Goal: Task Accomplishment & Management: Use online tool/utility

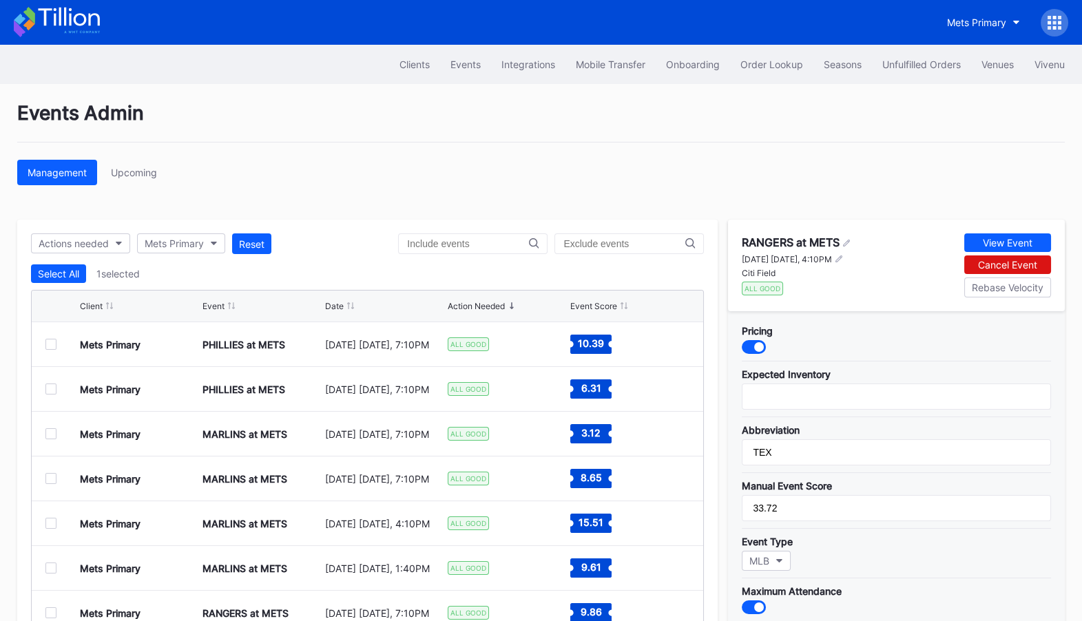
scroll to position [134, 0]
click at [89, 25] on icon at bounding box center [68, 17] width 61 height 19
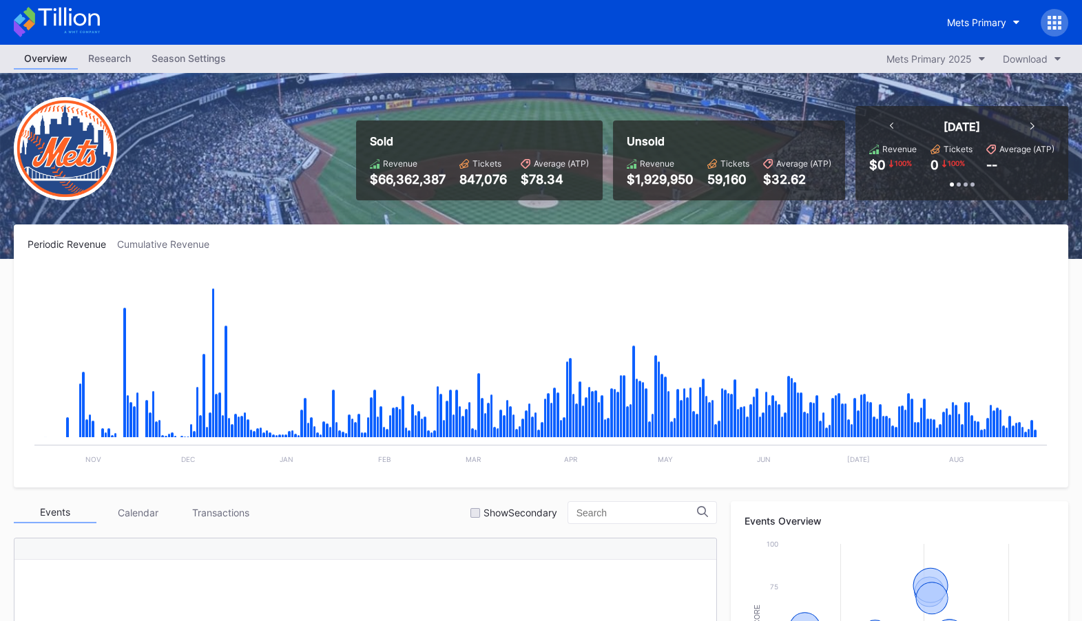
click at [62, 23] on icon at bounding box center [57, 22] width 86 height 30
click at [976, 19] on div "Mets Primary" at bounding box center [976, 23] width 59 height 12
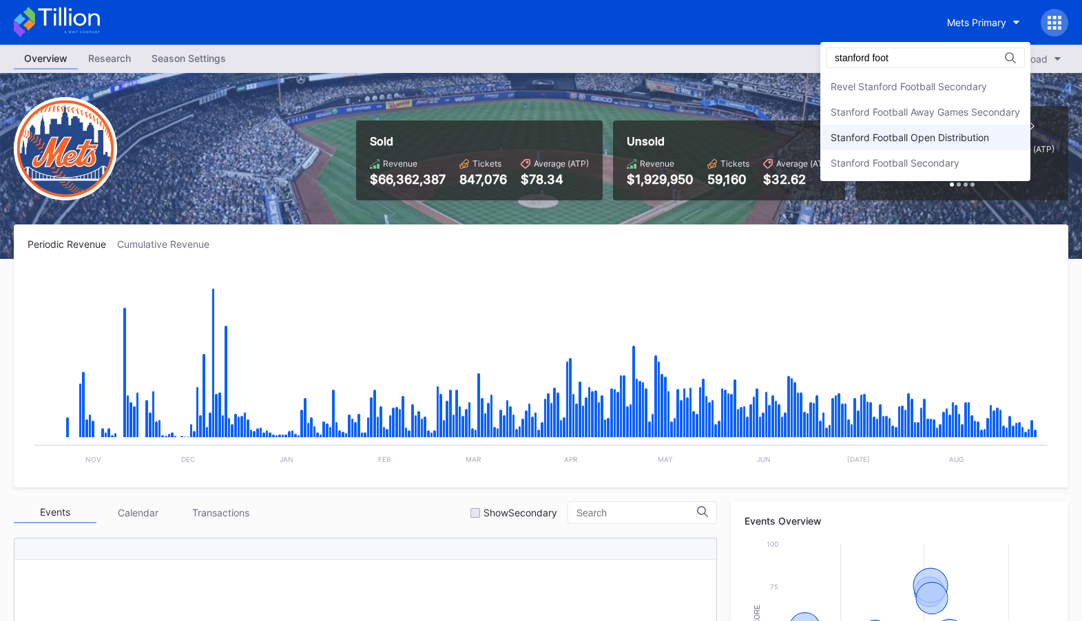
type input "stanford foot"
click at [978, 129] on div "Stanford Football Open Distribution" at bounding box center [925, 137] width 210 height 25
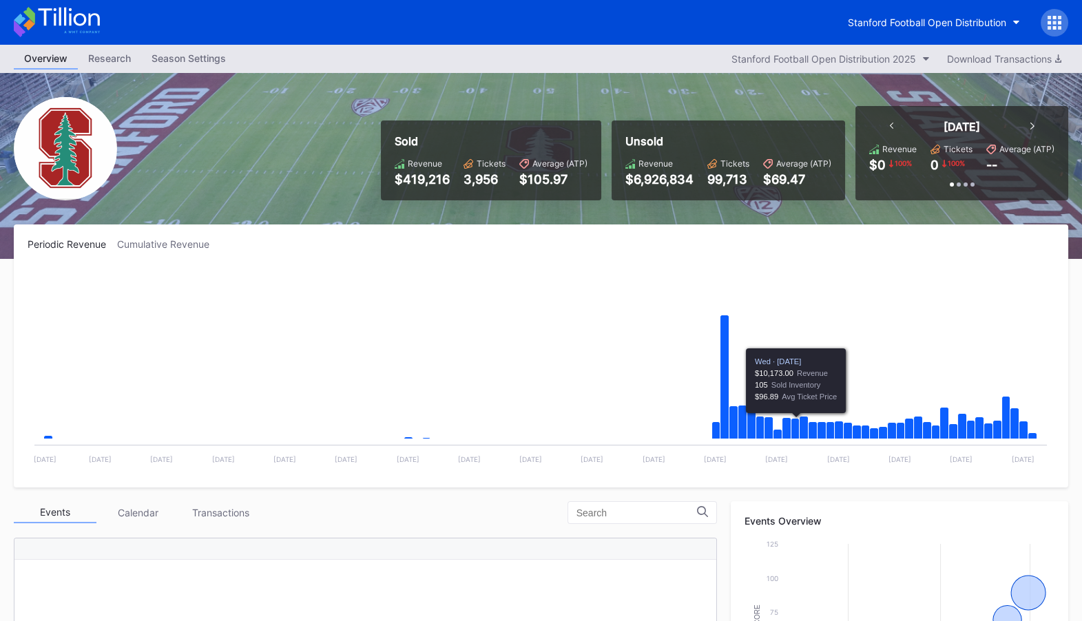
click at [1046, 16] on div at bounding box center [1055, 23] width 28 height 28
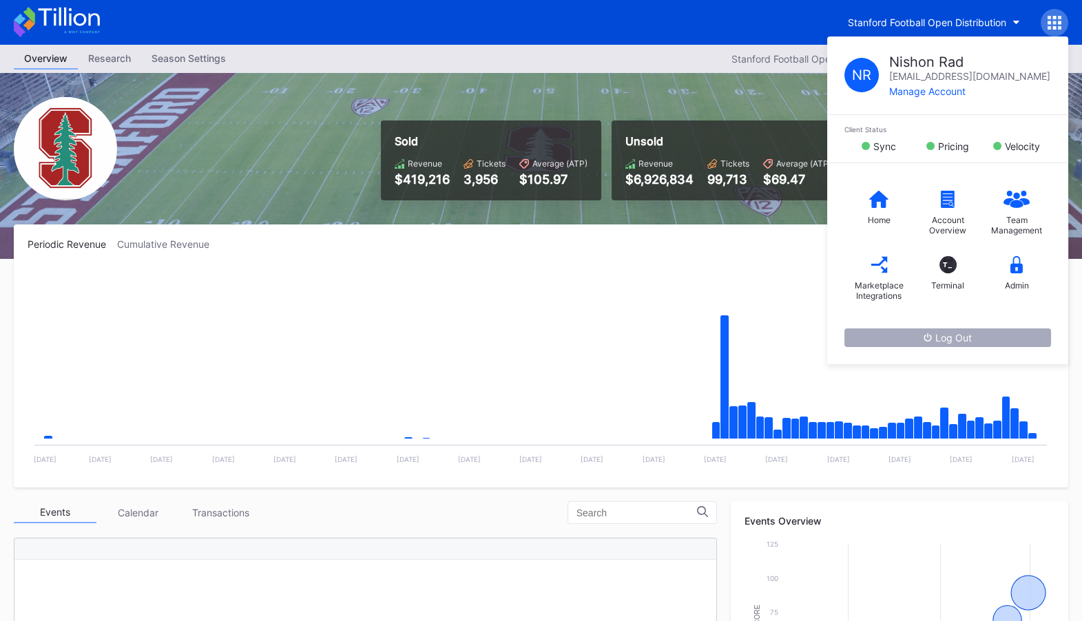
click at [981, 333] on button "Log Out" at bounding box center [948, 338] width 207 height 19
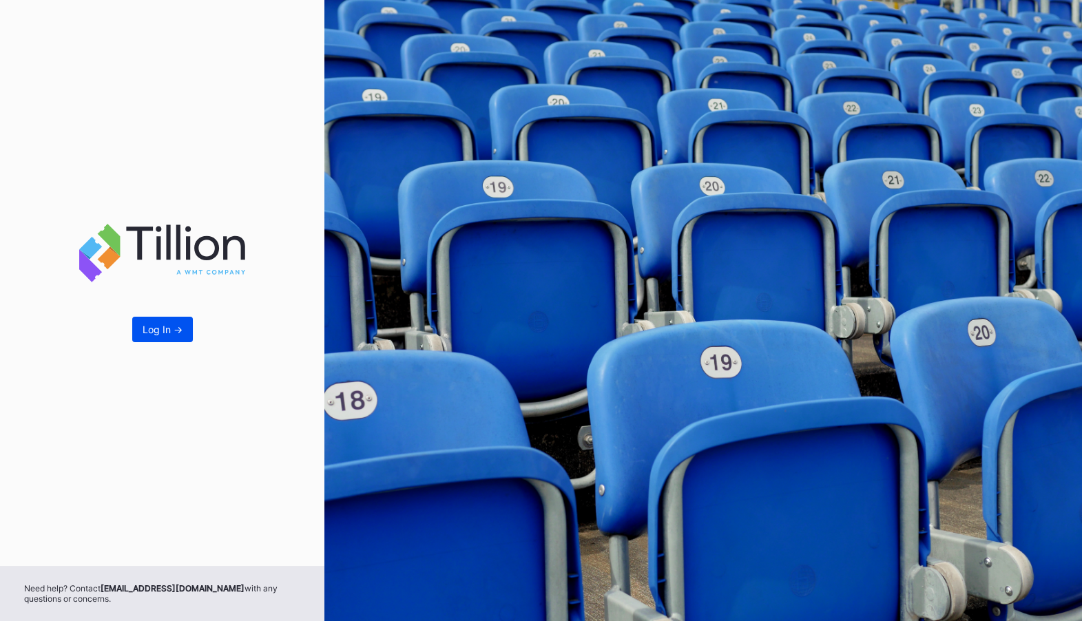
click at [167, 332] on div "Log In ->" at bounding box center [163, 330] width 40 height 12
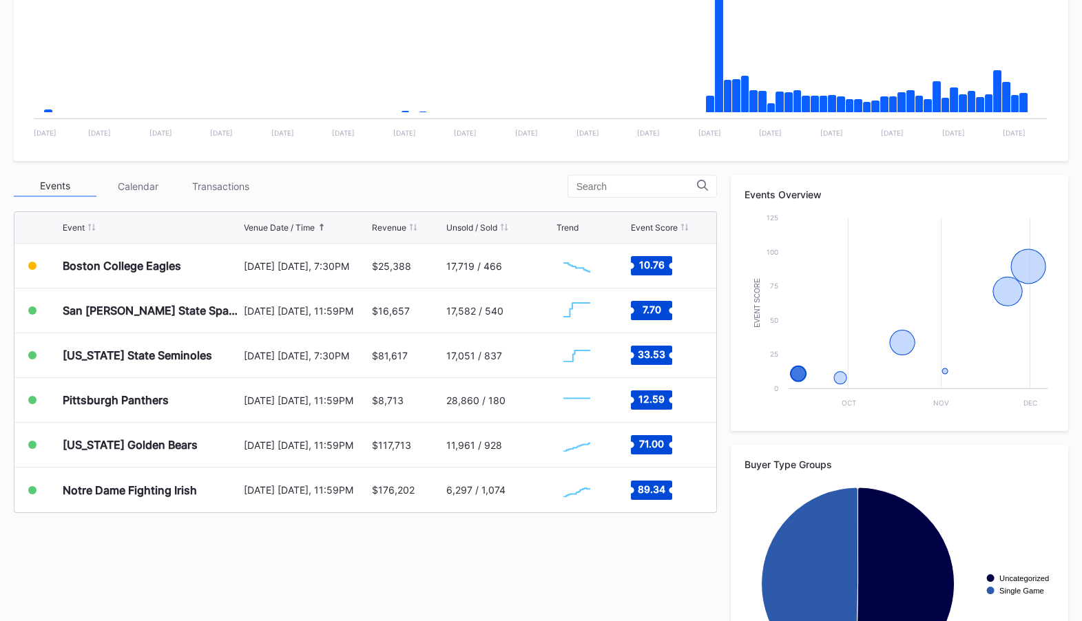
scroll to position [335, 0]
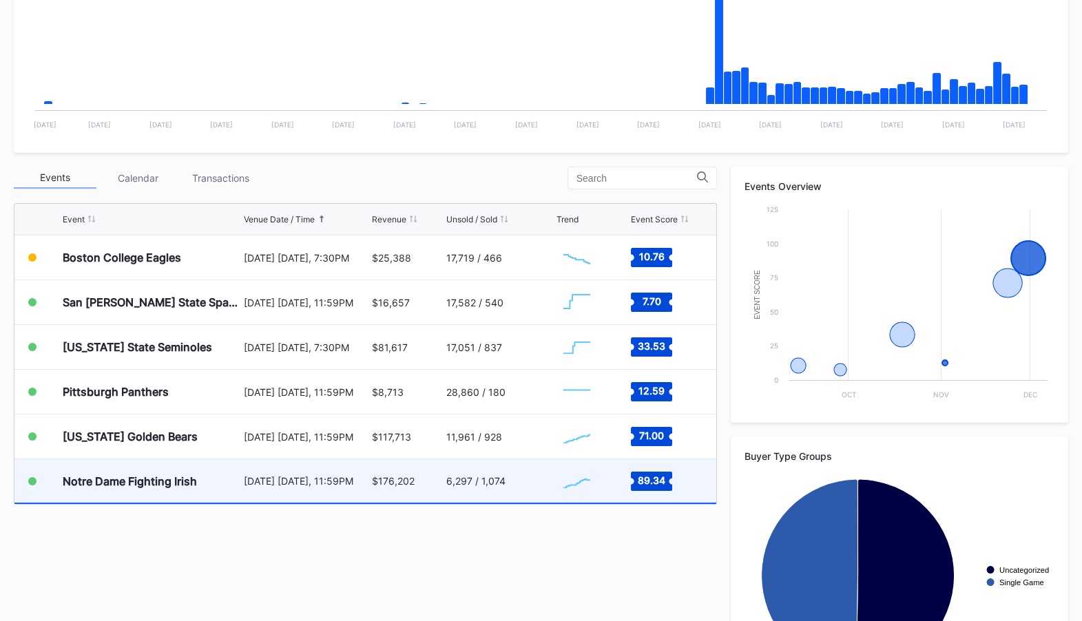
click at [152, 489] on div "Notre Dame Fighting Irish" at bounding box center [152, 480] width 178 height 43
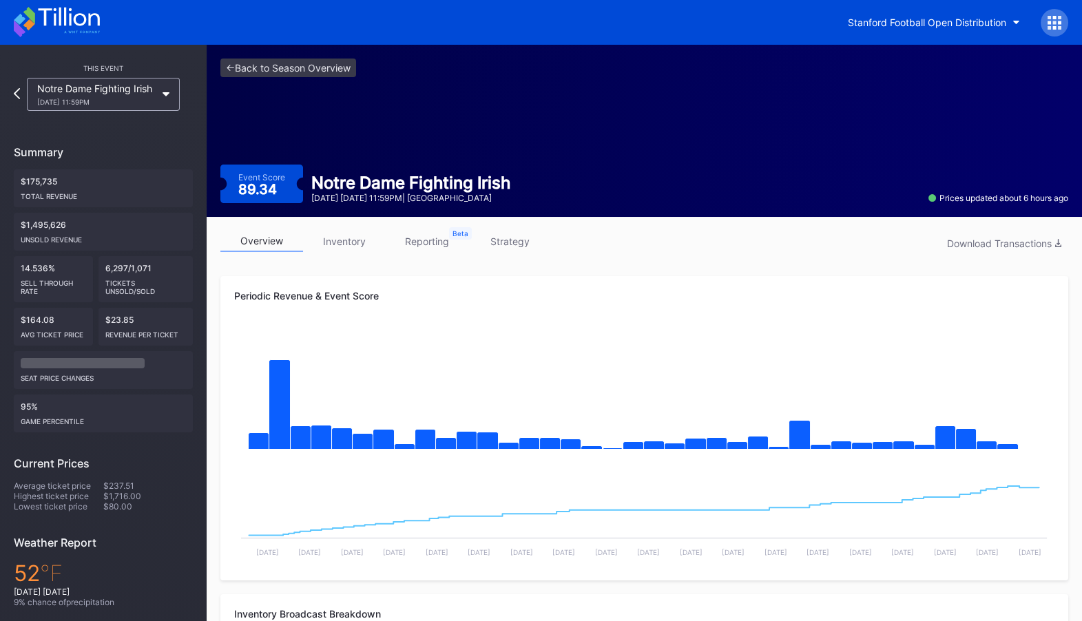
click at [338, 248] on link "inventory" at bounding box center [344, 241] width 83 height 21
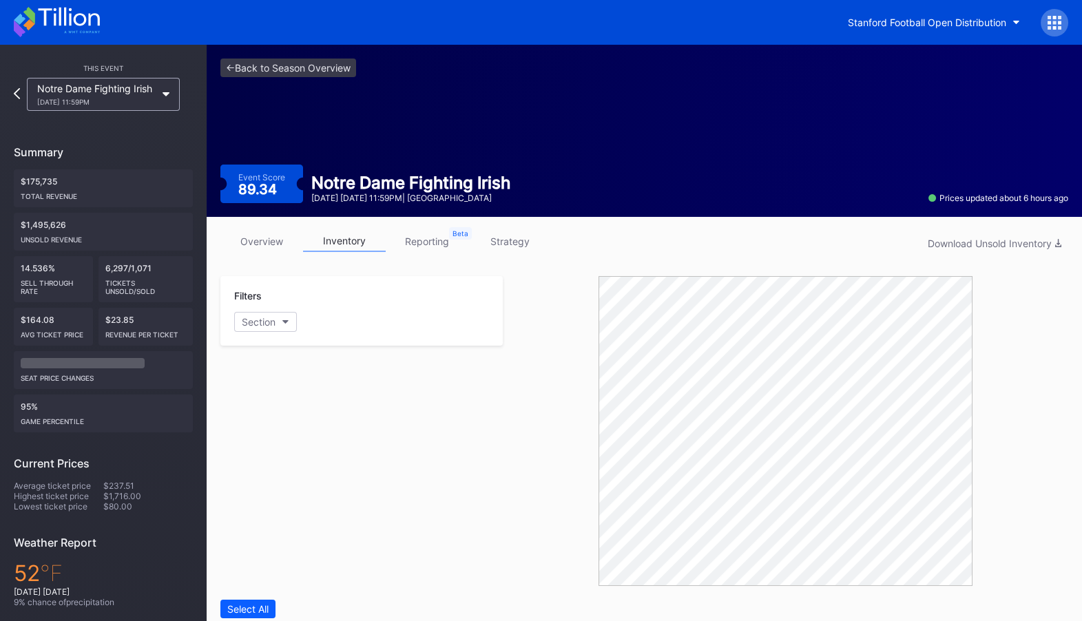
click at [513, 231] on link "strategy" at bounding box center [509, 241] width 83 height 21
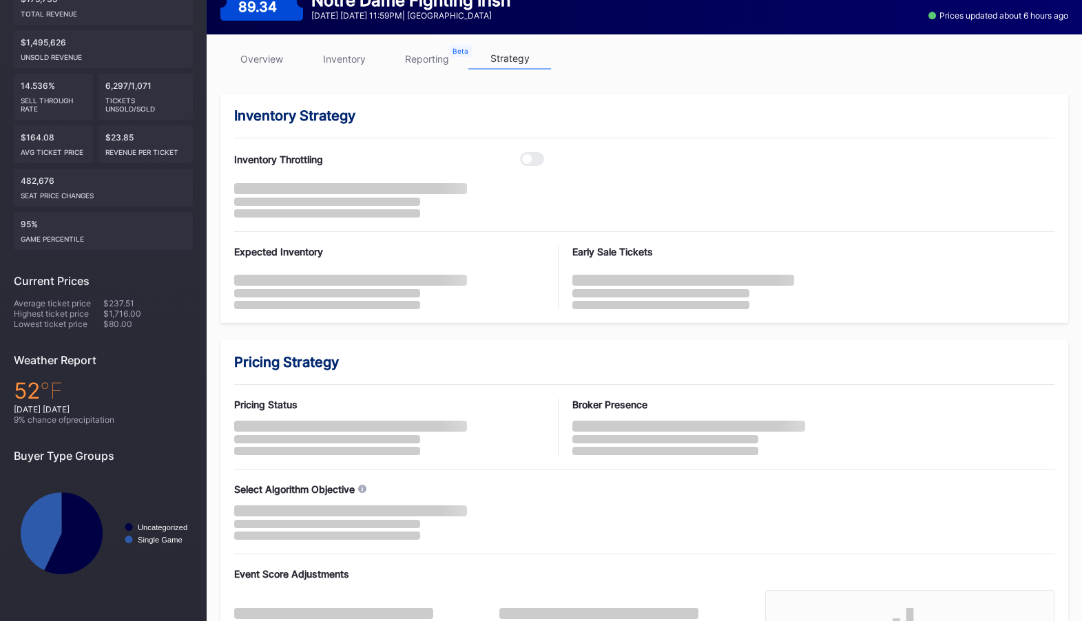
scroll to position [189, 0]
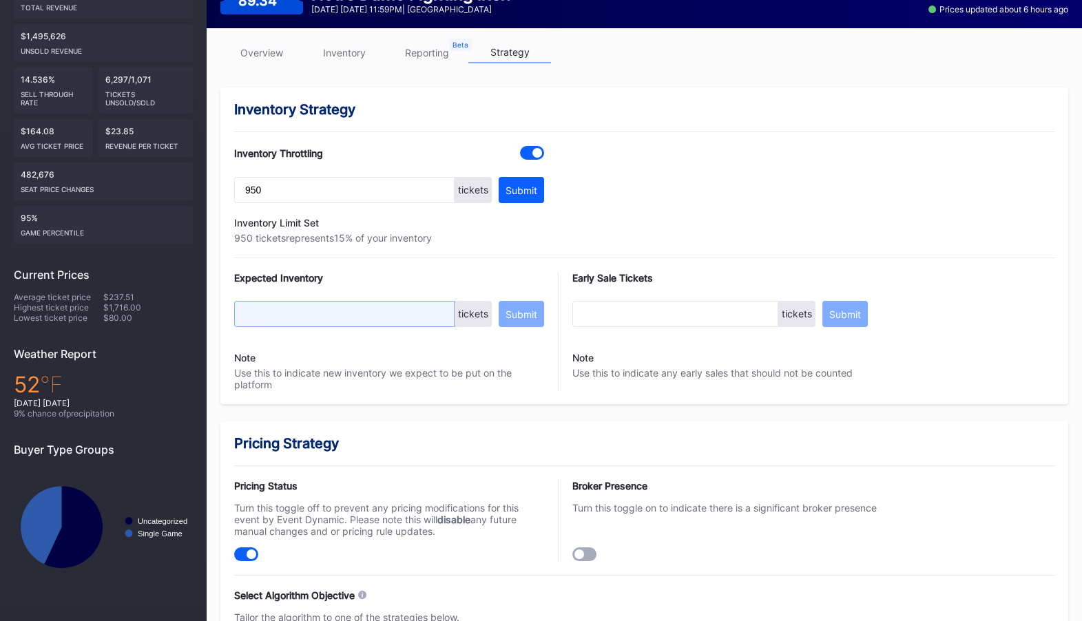
click at [395, 316] on input "text" at bounding box center [344, 314] width 220 height 26
type input "10000"
click at [528, 311] on div "Submit" at bounding box center [522, 315] width 32 height 12
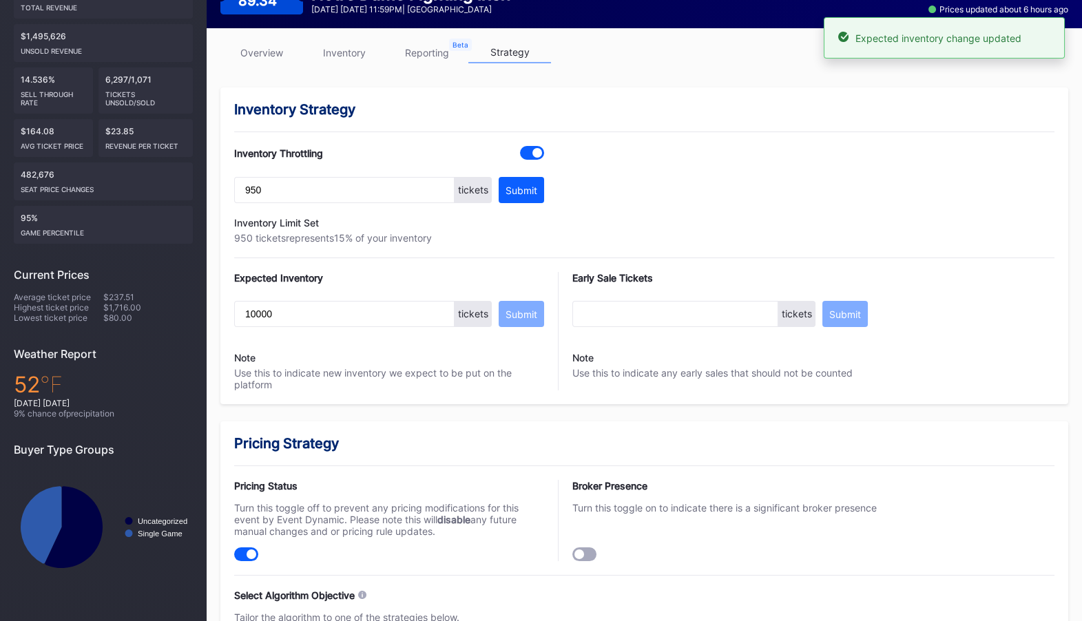
scroll to position [0, 0]
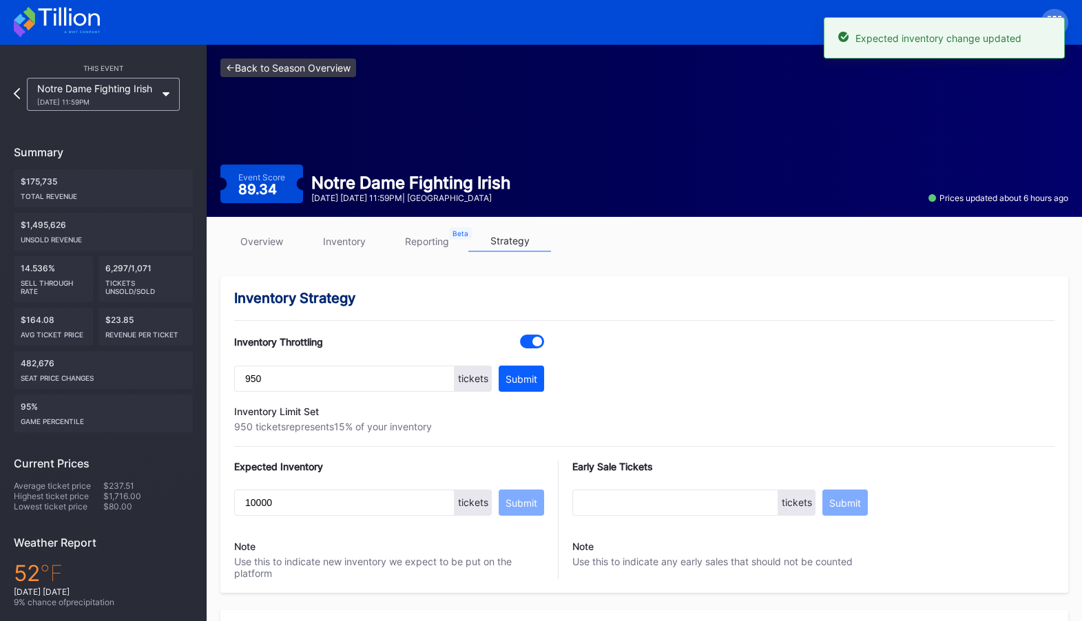
click at [304, 66] on link "<- Back to Season Overview" at bounding box center [288, 68] width 136 height 19
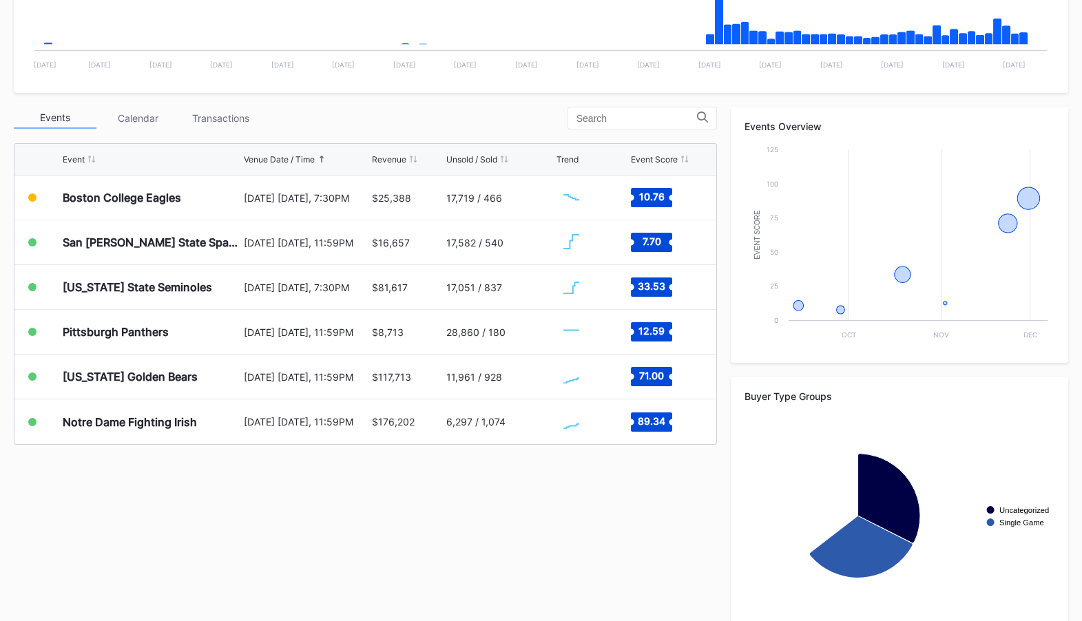
scroll to position [420, 0]
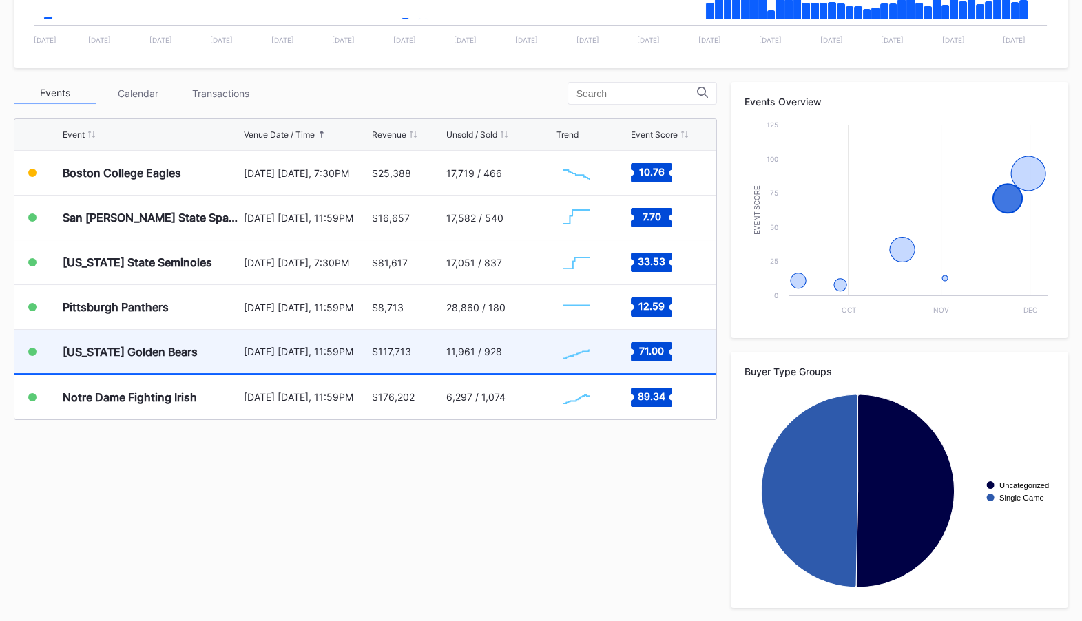
click at [249, 358] on div "[DATE] [DATE], 11:59PM" at bounding box center [306, 351] width 125 height 43
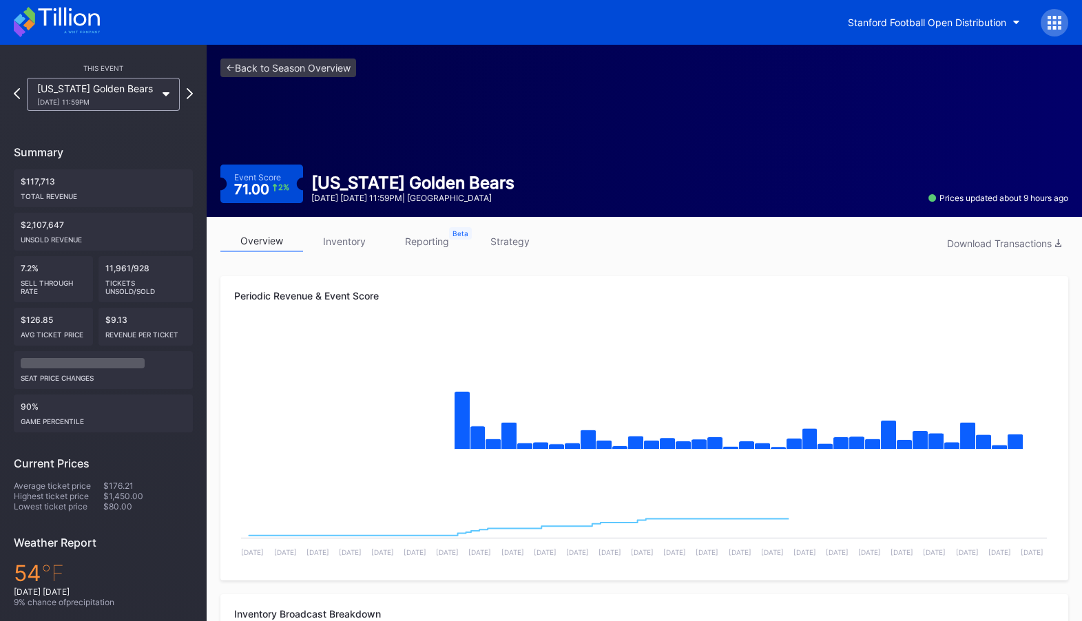
click at [500, 240] on link "strategy" at bounding box center [509, 241] width 83 height 21
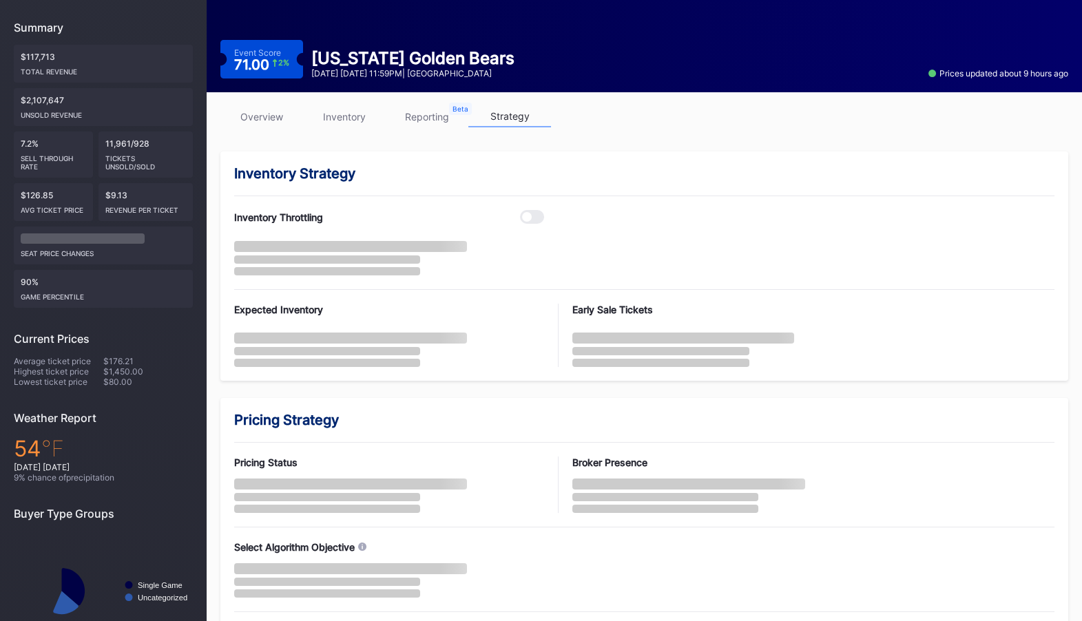
scroll to position [129, 0]
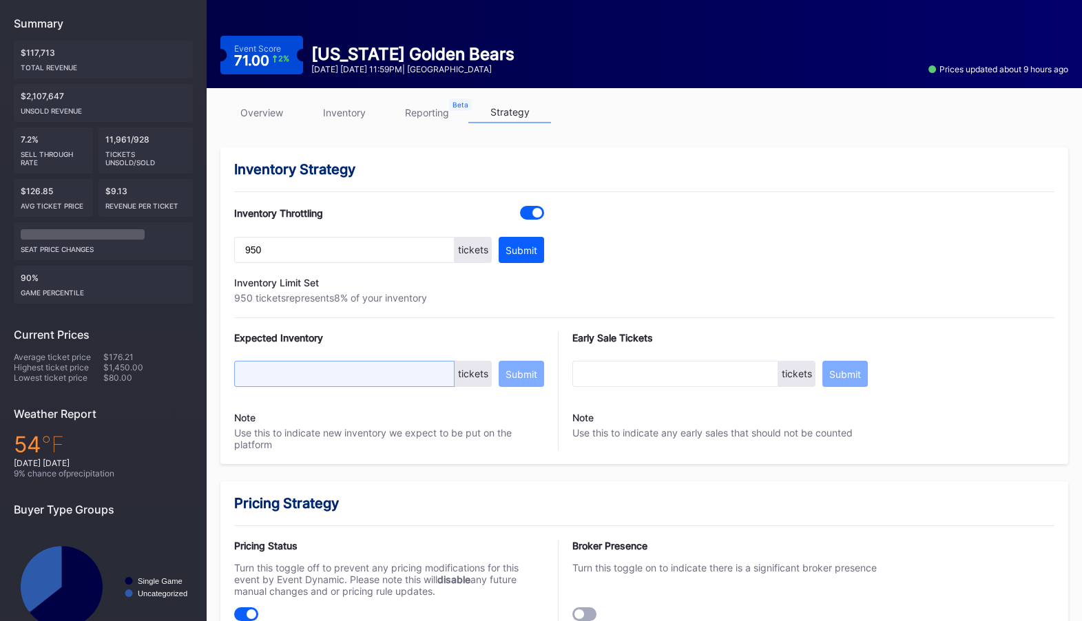
click at [334, 368] on input "text" at bounding box center [344, 374] width 220 height 26
type input "3000"
click at [517, 372] on div "Submit" at bounding box center [522, 375] width 32 height 12
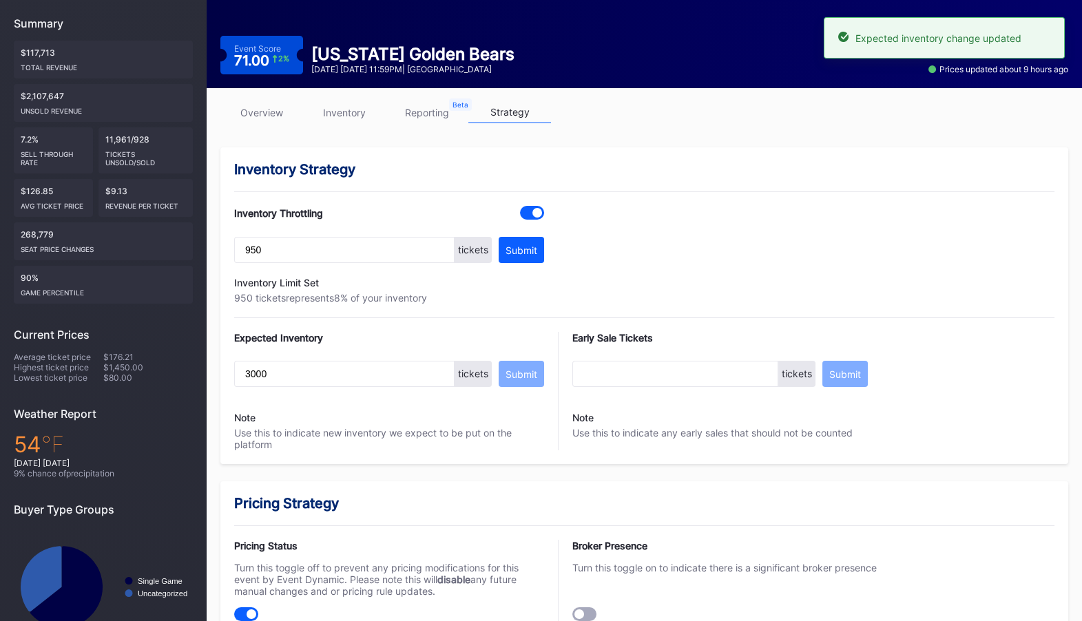
scroll to position [0, 0]
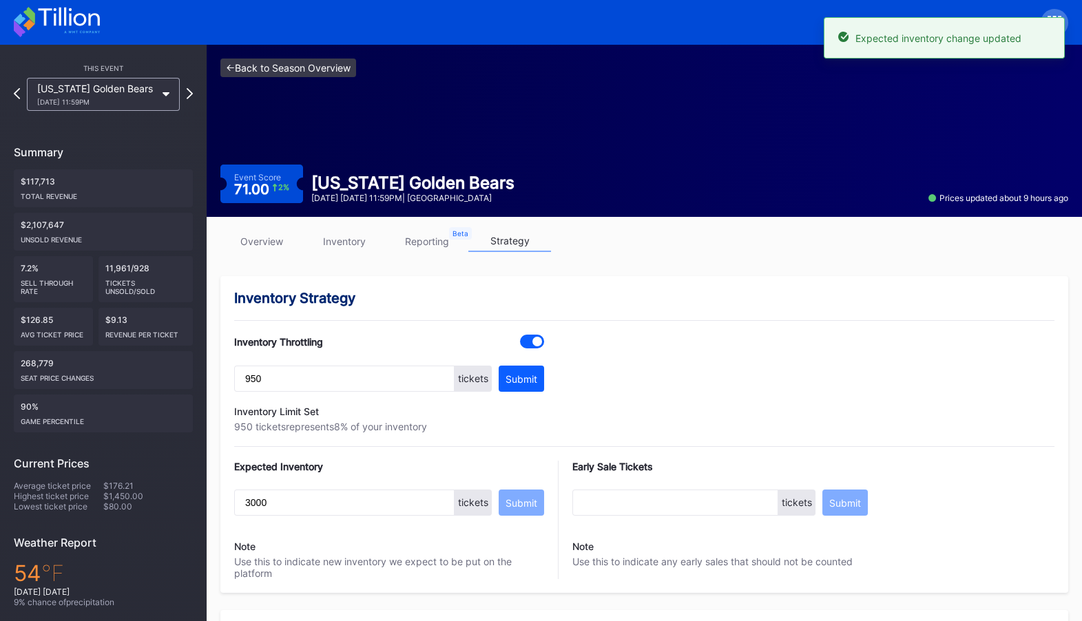
click at [285, 69] on link "<- Back to Season Overview" at bounding box center [288, 68] width 136 height 19
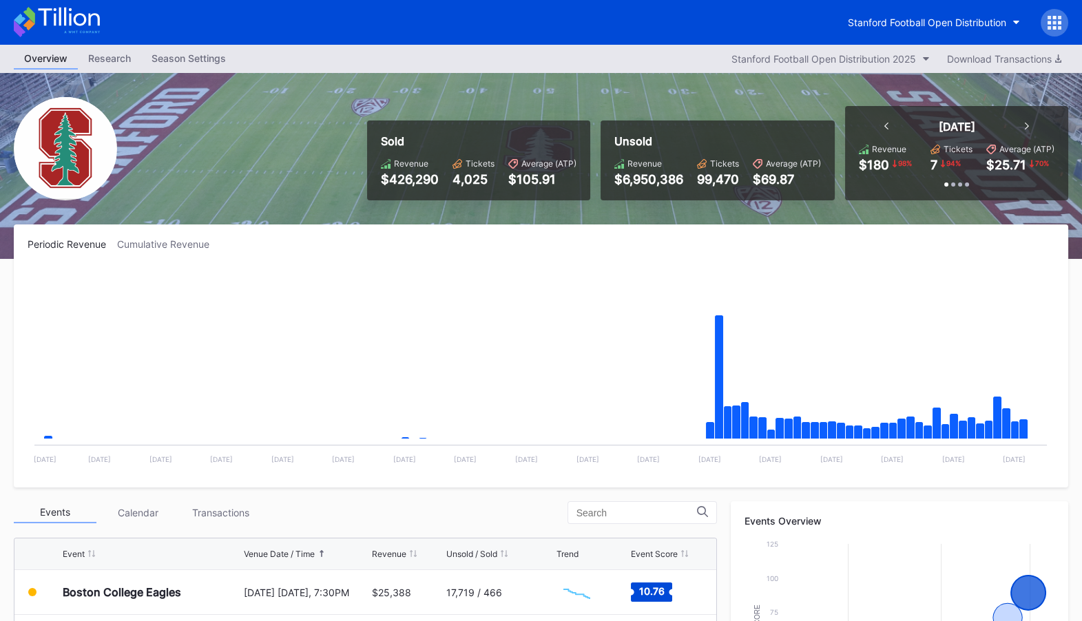
click at [99, 17] on div "Stanford Football Open Distribution" at bounding box center [541, 22] width 1082 height 45
click at [64, 19] on icon at bounding box center [68, 17] width 61 height 19
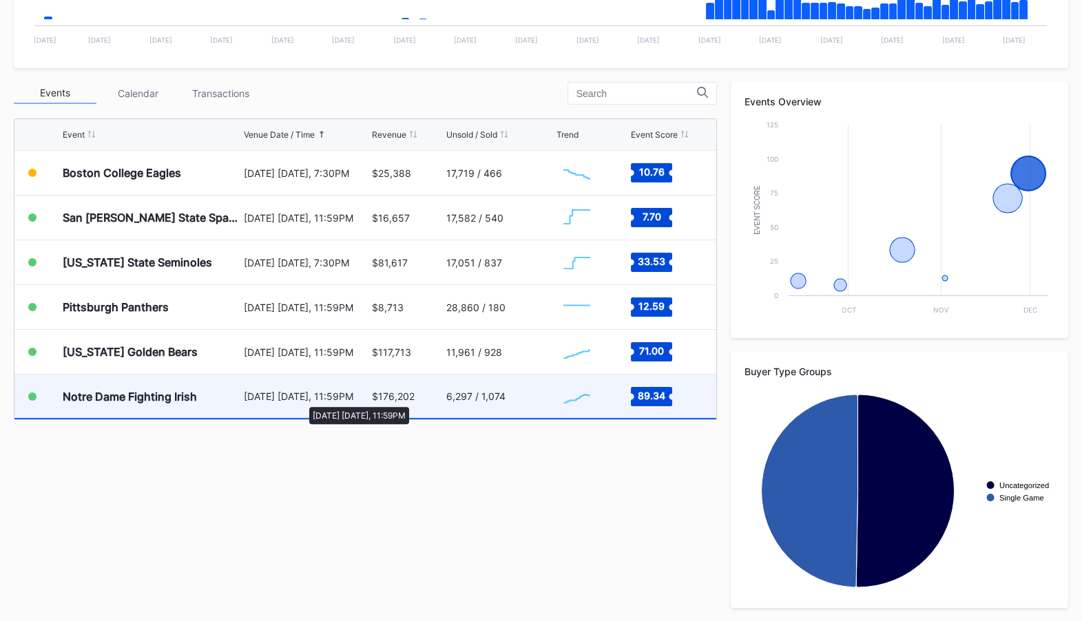
click at [302, 400] on div "[DATE] [DATE], 11:59PM" at bounding box center [306, 397] width 125 height 12
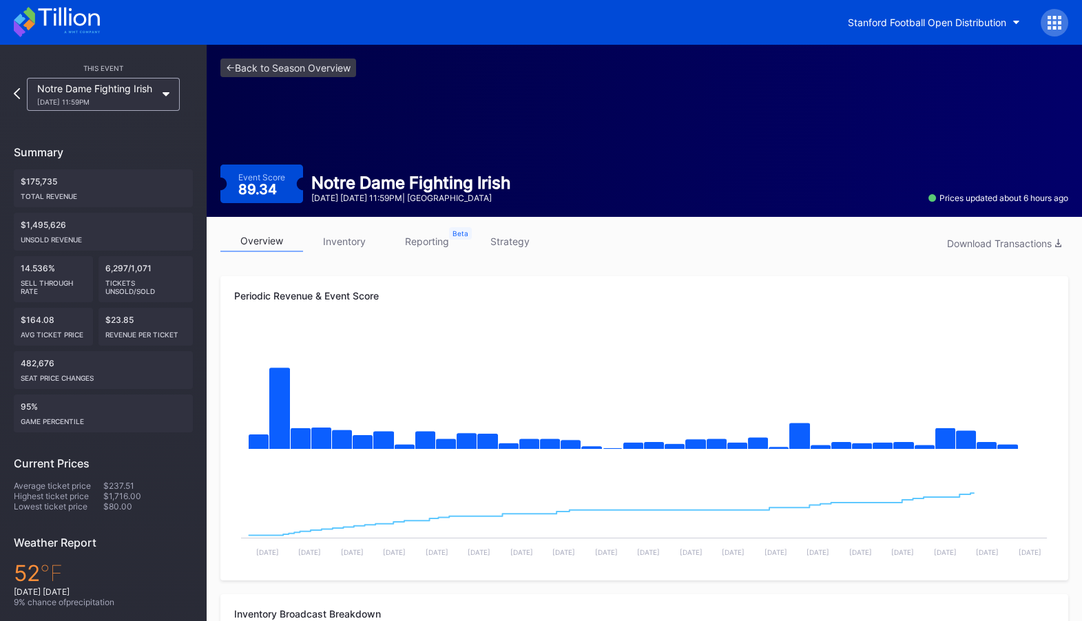
click at [527, 233] on link "strategy" at bounding box center [509, 241] width 83 height 21
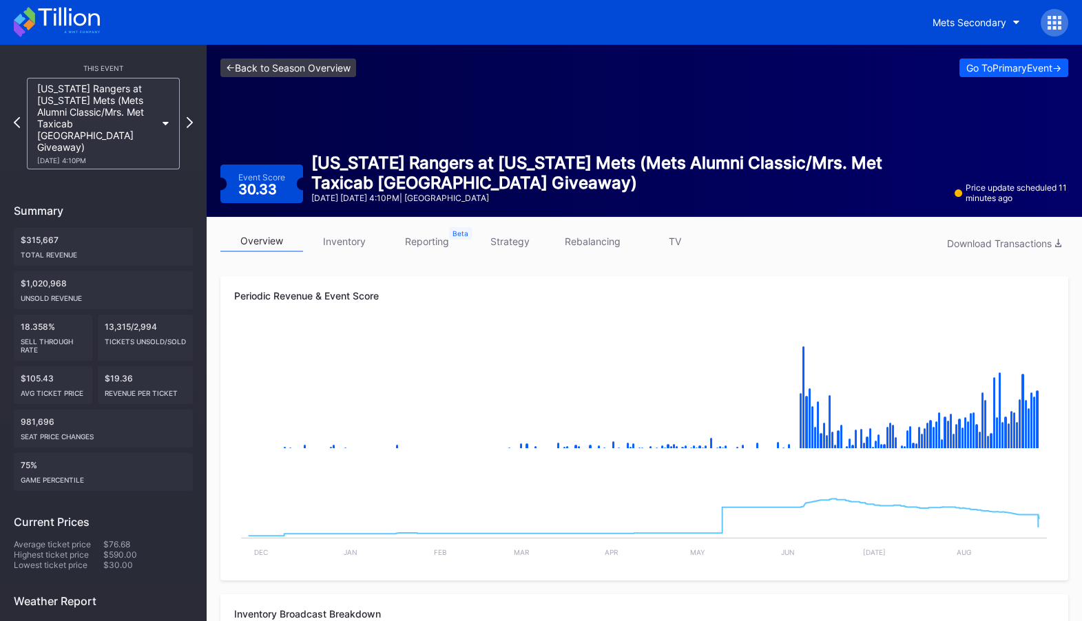
click at [324, 70] on link "<- Back to Season Overview" at bounding box center [288, 68] width 136 height 19
